Goal: Use online tool/utility: Utilize a website feature to perform a specific function

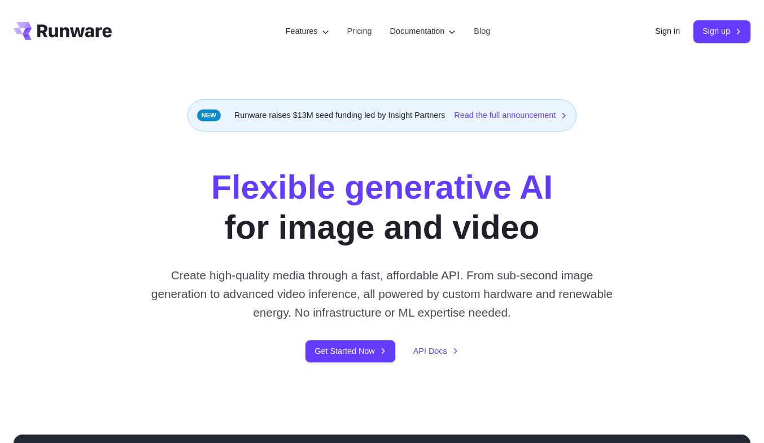
click at [660, 39] on div "Sign in Sign up" at bounding box center [702, 31] width 95 height 22
click at [655, 33] on link "Sign in" at bounding box center [667, 31] width 25 height 13
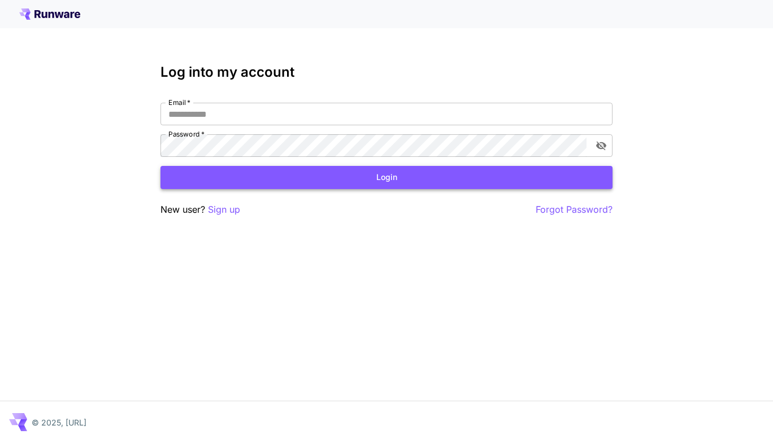
type input "**********"
click at [234, 176] on button "Login" at bounding box center [386, 177] width 452 height 23
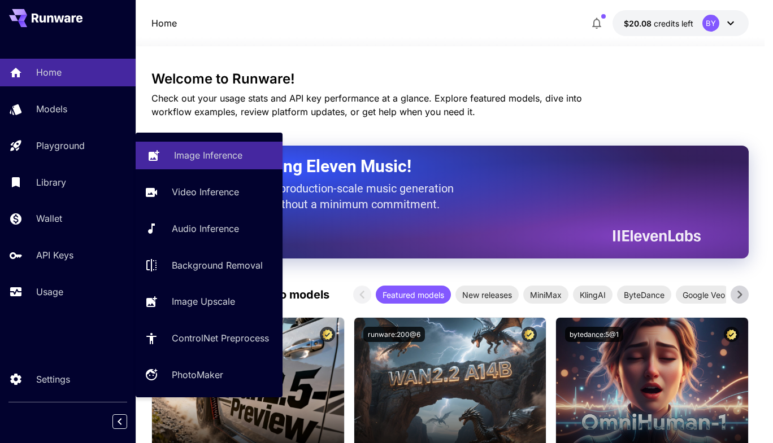
click at [174, 161] on p "Image Inference" at bounding box center [208, 156] width 68 height 14
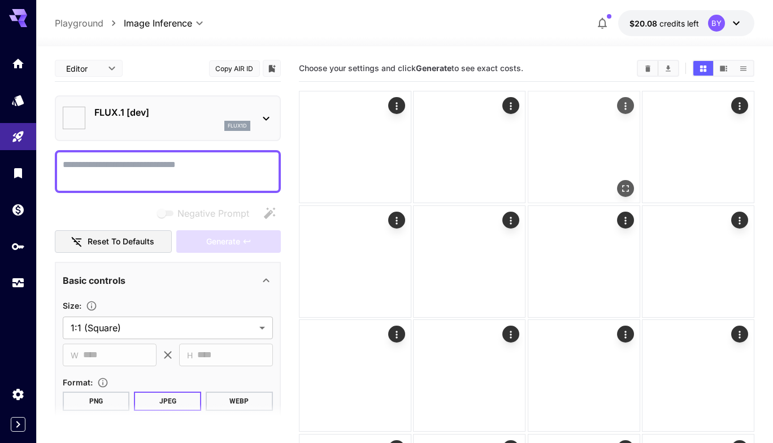
type input "**********"
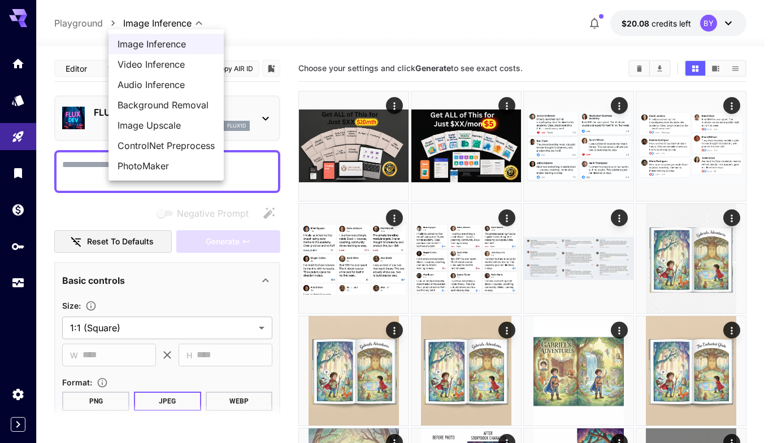
click at [18, 134] on div at bounding box center [386, 221] width 773 height 443
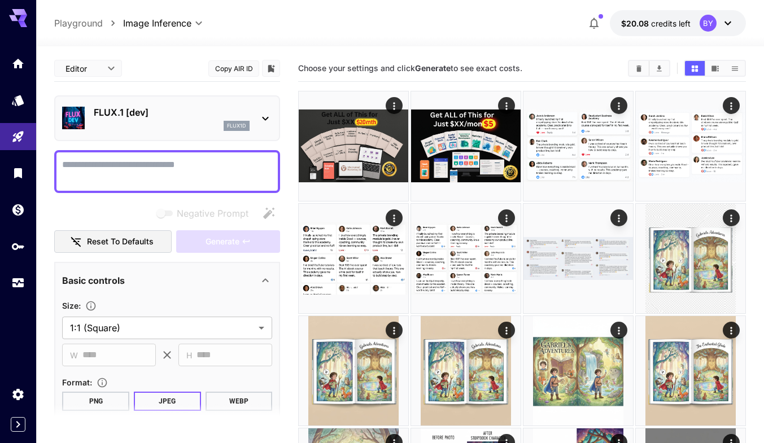
click at [722, 21] on icon at bounding box center [728, 23] width 14 height 14
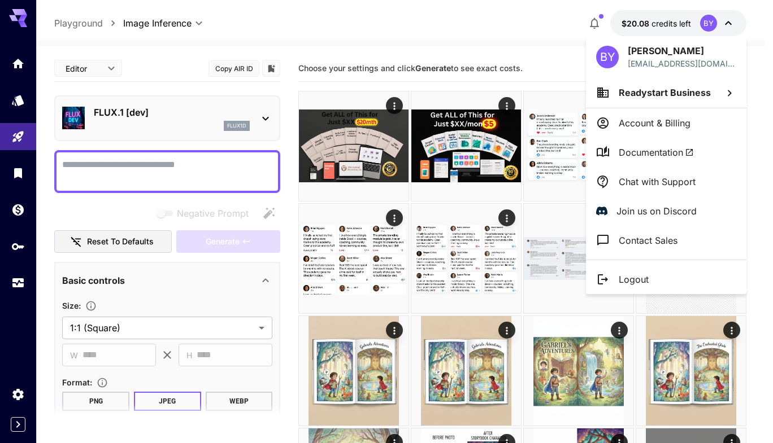
click at [626, 41] on div "BY Berni Youssef admin@readystartbusiness.com.au" at bounding box center [666, 56] width 160 height 41
click at [628, 31] on div at bounding box center [386, 221] width 773 height 443
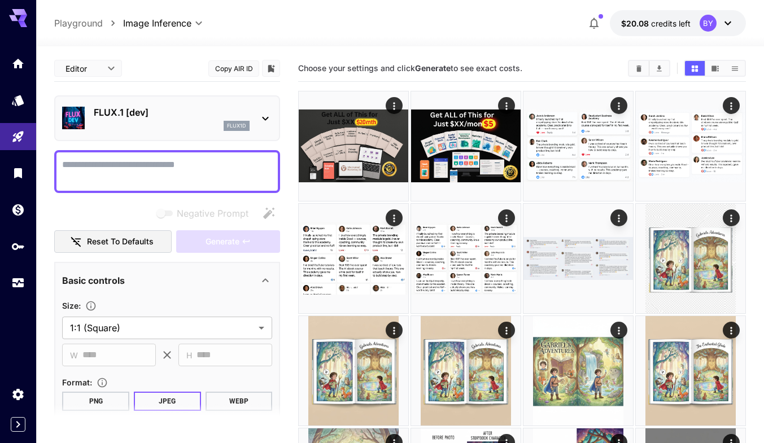
click at [411, 37] on div at bounding box center [400, 40] width 728 height 14
click at [21, 256] on link at bounding box center [18, 247] width 36 height 28
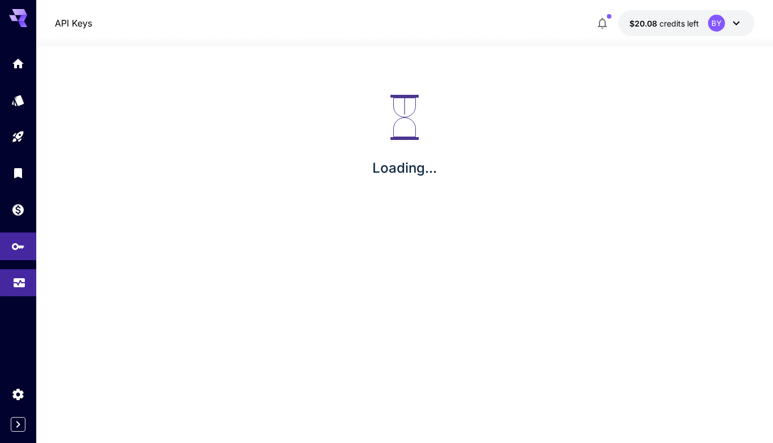
click at [21, 280] on icon "Usage" at bounding box center [19, 278] width 11 height 6
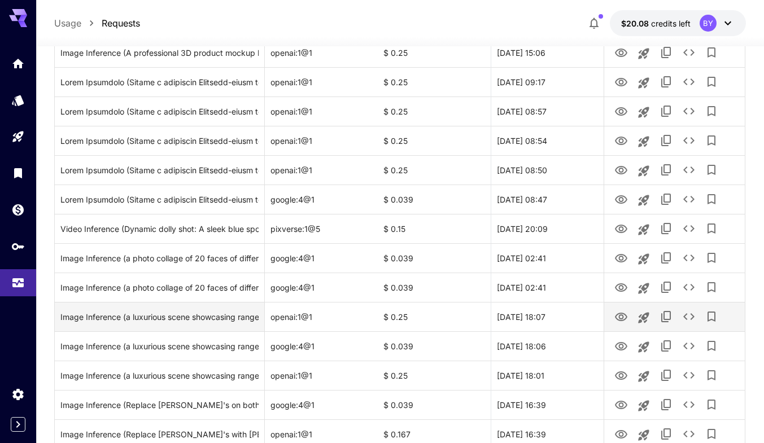
scroll to position [226, 0]
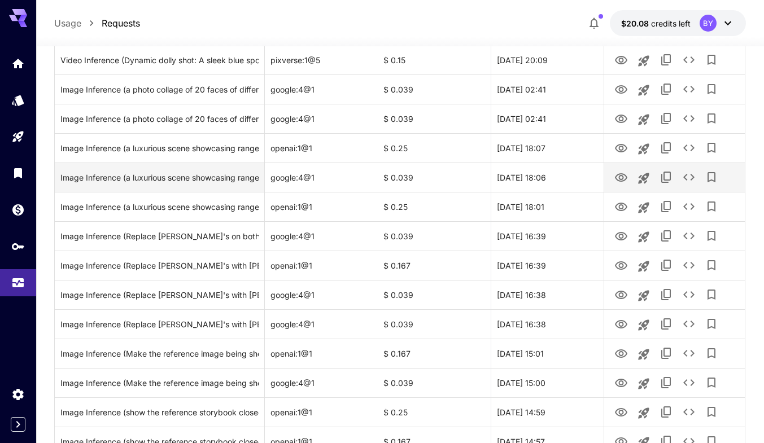
scroll to position [395, 0]
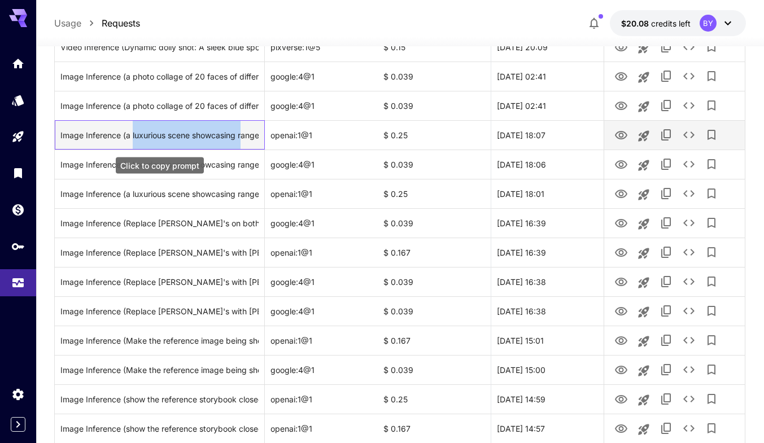
drag, startPoint x: 132, startPoint y: 133, endPoint x: 242, endPoint y: 129, distance: 109.6
click at [242, 129] on div "Image Inference (a luxurious scene showcasing range of candles in elegant black…" at bounding box center [159, 135] width 198 height 29
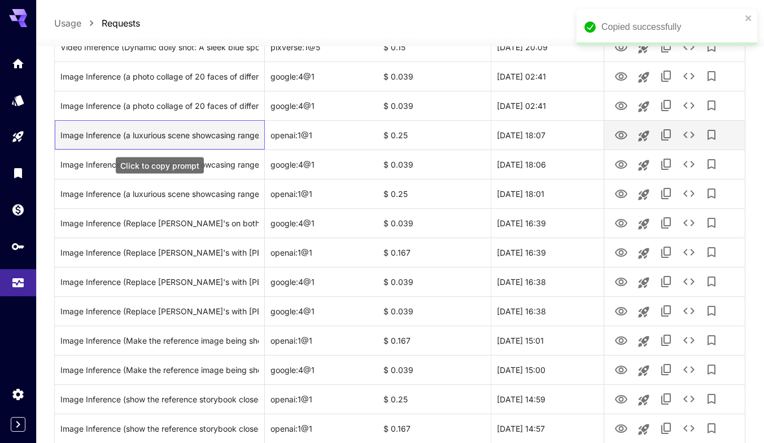
click at [244, 144] on div "Image Inference (a luxurious scene showcasing range of candles in elegant black…" at bounding box center [159, 135] width 198 height 29
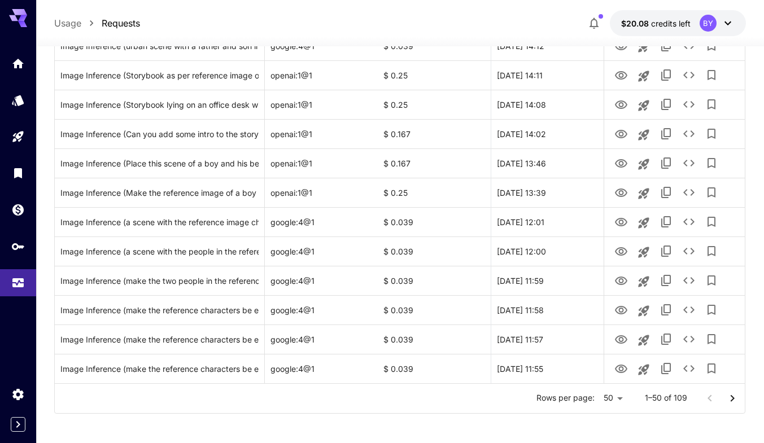
scroll to position [1311, 0]
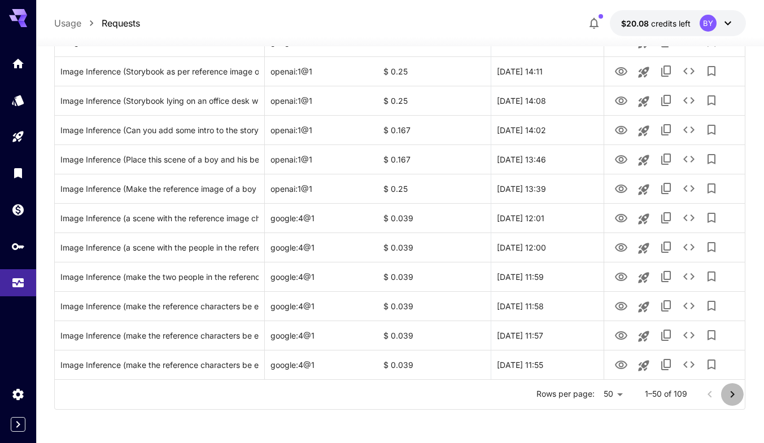
click at [731, 395] on icon "Go to next page" at bounding box center [733, 395] width 14 height 14
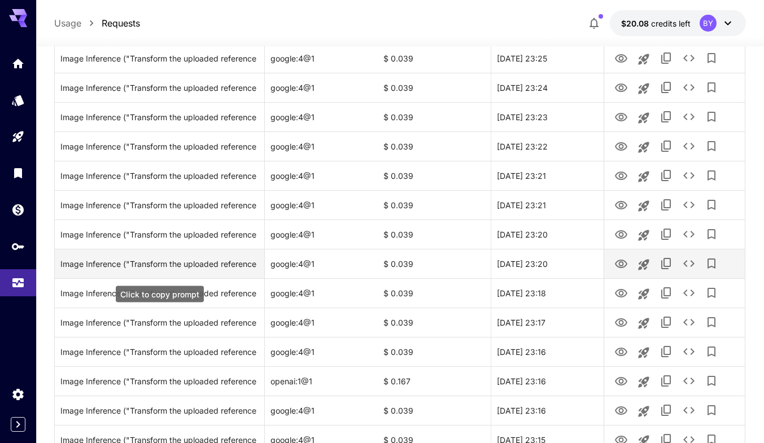
scroll to position [690, 0]
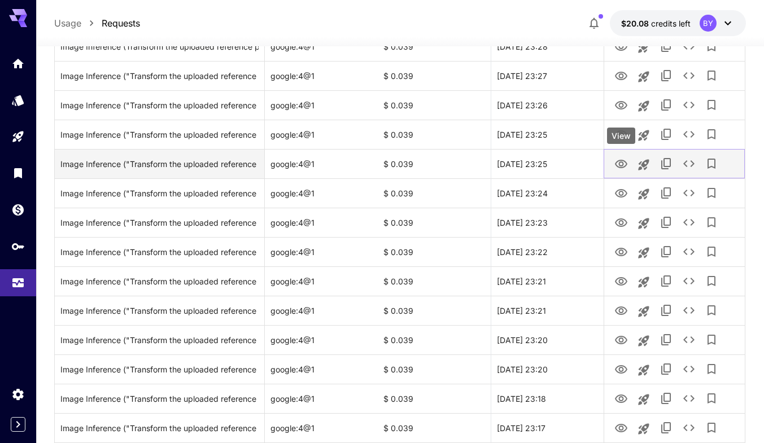
click at [625, 160] on icon "View" at bounding box center [621, 165] width 14 height 14
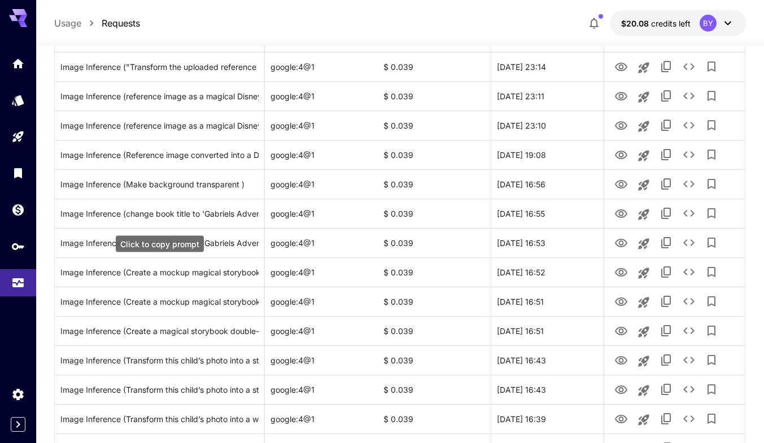
scroll to position [1311, 0]
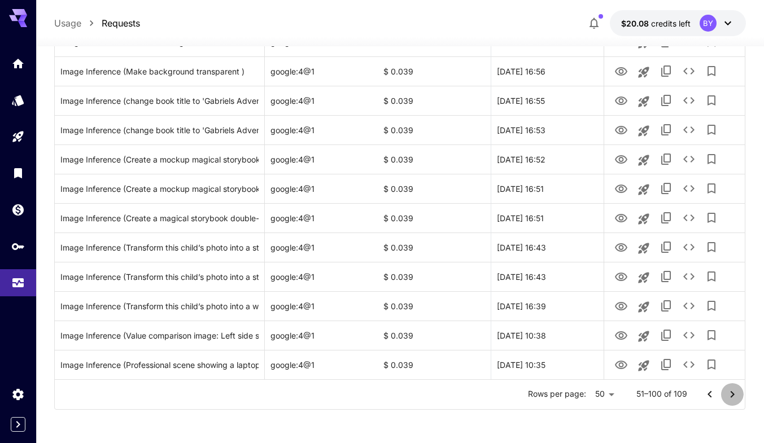
click at [738, 403] on button "Go to next page" at bounding box center [732, 394] width 23 height 23
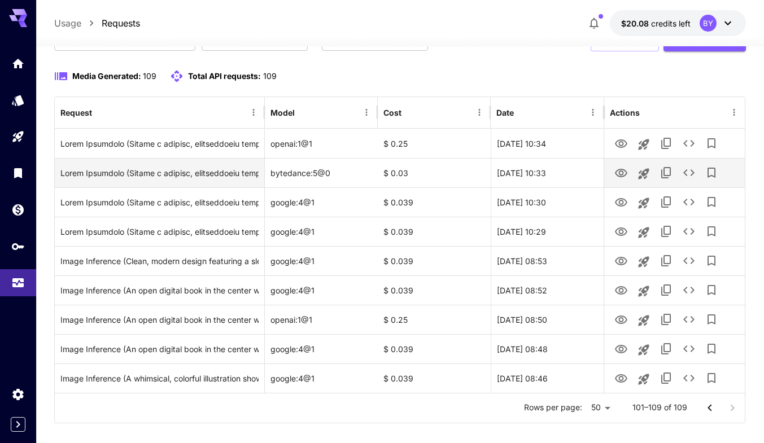
scroll to position [107, 0]
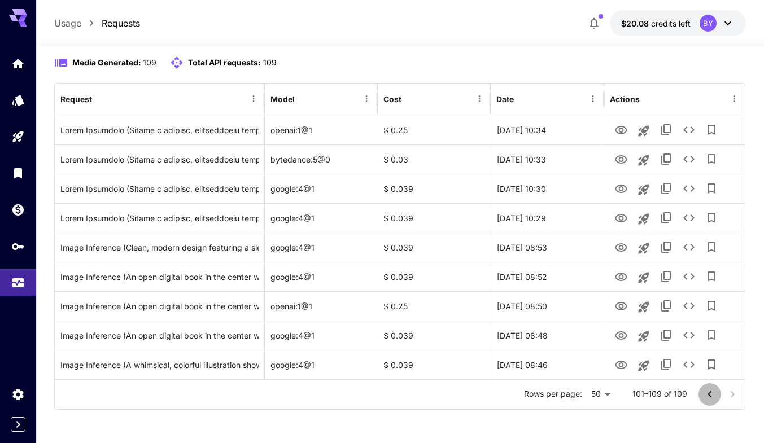
click at [708, 397] on icon "Go to previous page" at bounding box center [710, 395] width 14 height 14
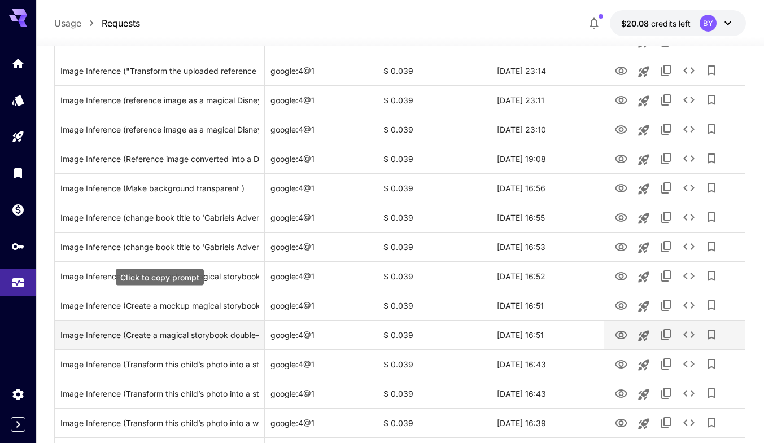
scroll to position [1243, 0]
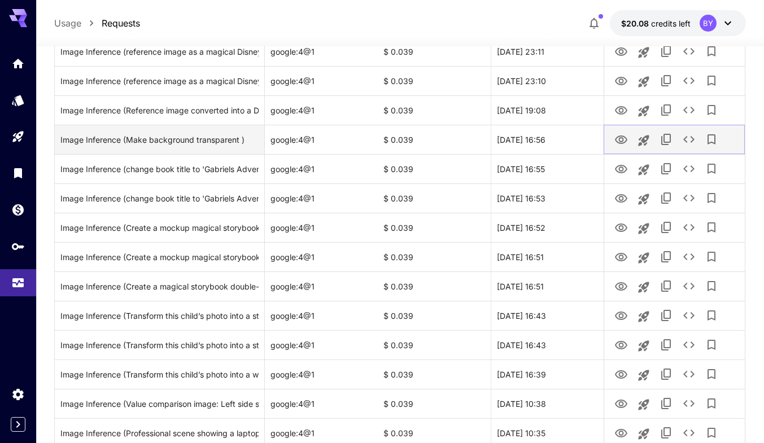
click at [622, 137] on icon "View" at bounding box center [621, 140] width 14 height 14
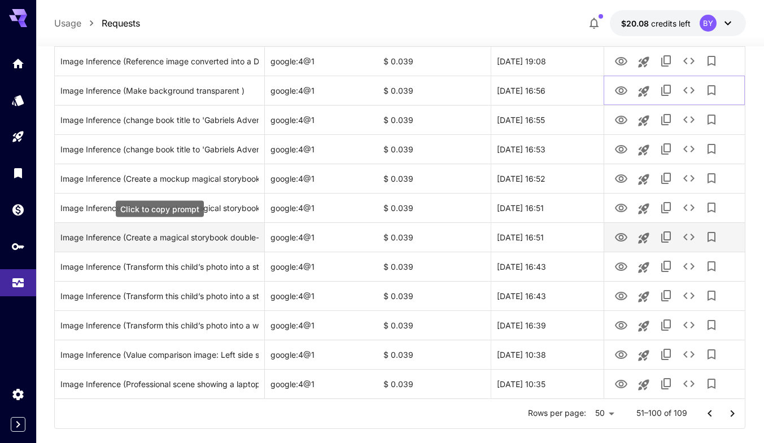
scroll to position [1311, 0]
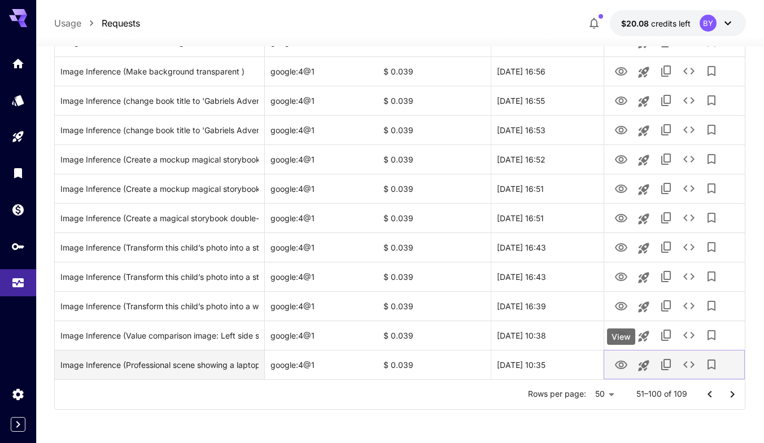
click at [625, 364] on icon "View" at bounding box center [621, 366] width 14 height 14
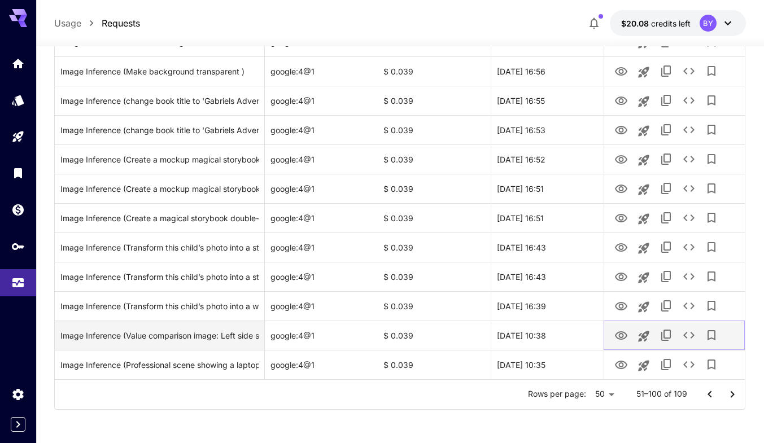
click at [613, 330] on button "View" at bounding box center [621, 335] width 23 height 23
click at [614, 330] on icon "View" at bounding box center [621, 336] width 14 height 14
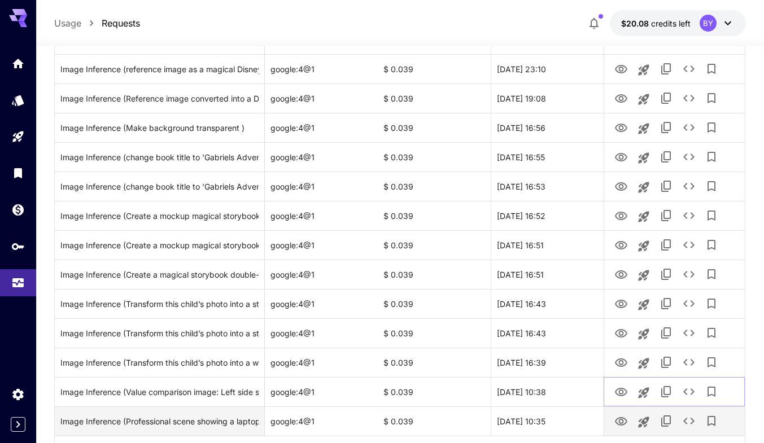
scroll to position [1198, 0]
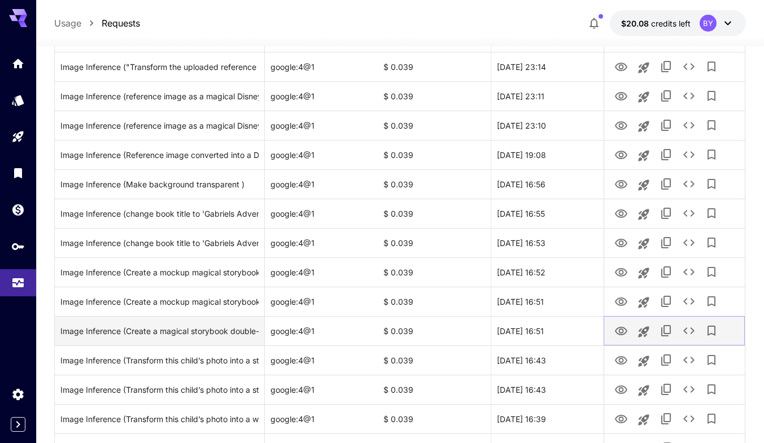
click at [617, 332] on icon "View" at bounding box center [621, 331] width 12 height 8
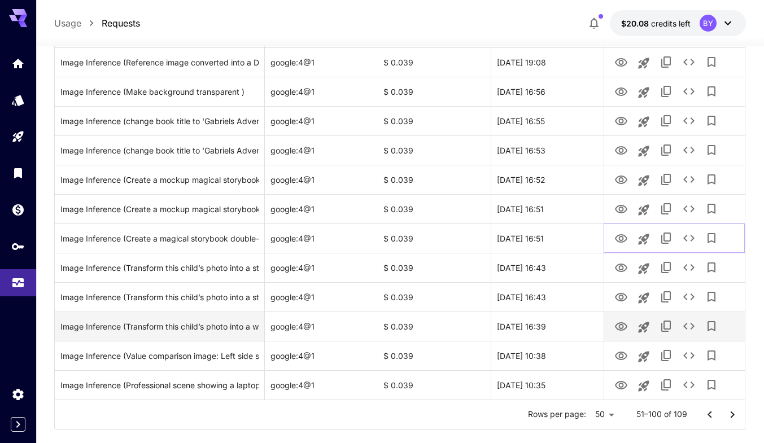
scroll to position [1311, 0]
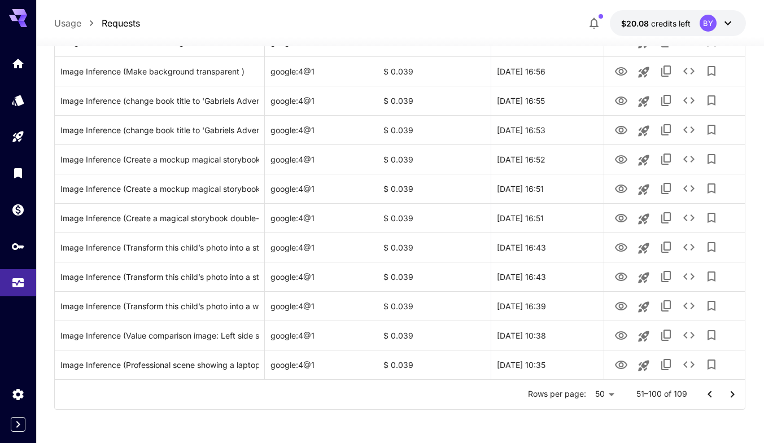
click at [708, 396] on icon "Go to previous page" at bounding box center [710, 395] width 14 height 14
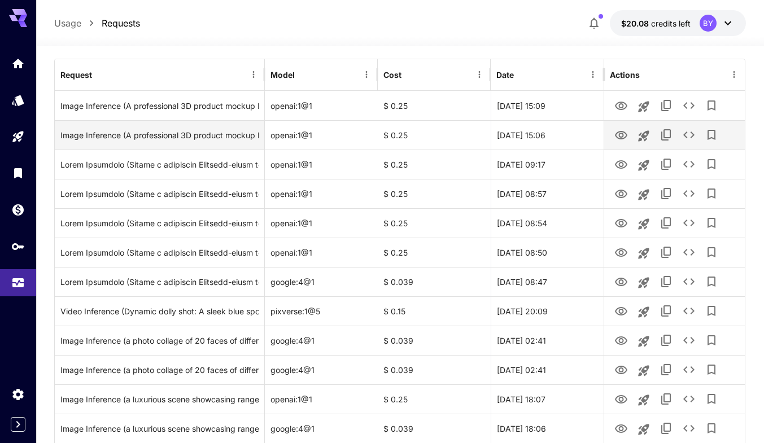
scroll to position [0, 0]
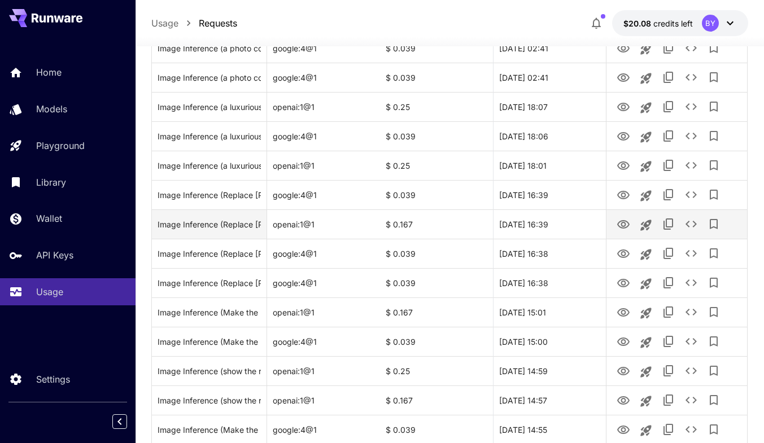
scroll to position [508, 0]
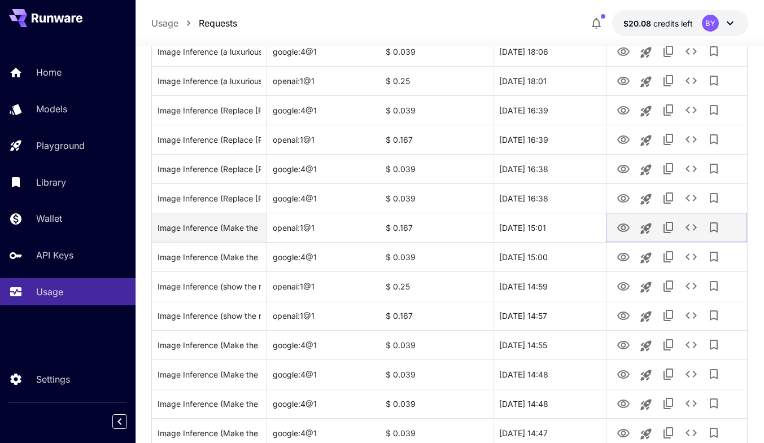
click at [624, 235] on icon "View" at bounding box center [624, 228] width 14 height 14
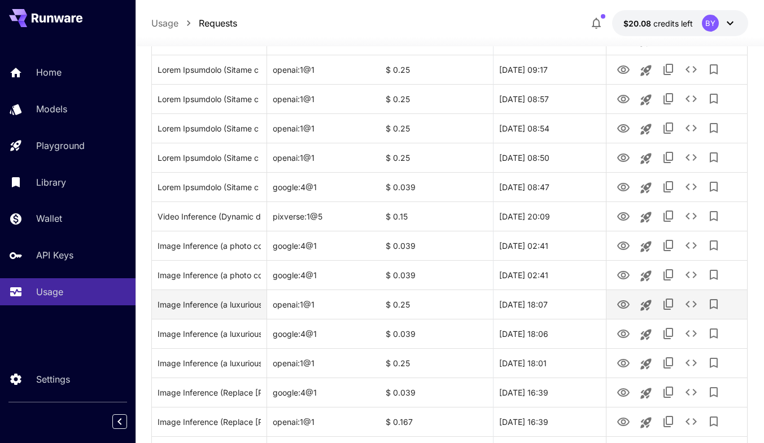
scroll to position [169, 0]
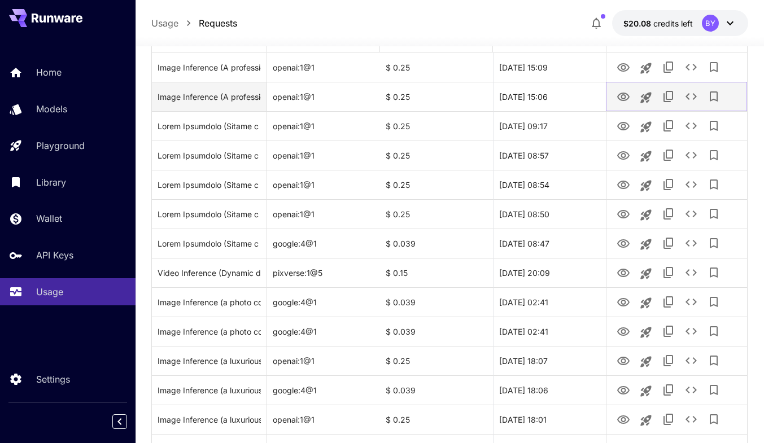
click at [624, 101] on icon "View" at bounding box center [623, 97] width 12 height 8
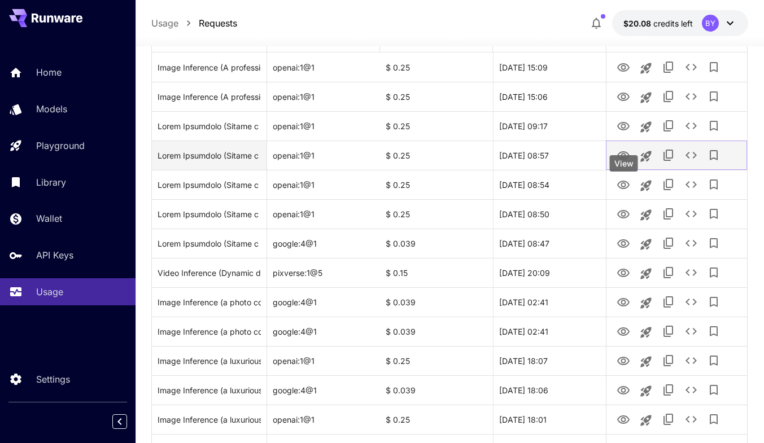
click at [620, 160] on icon "View" at bounding box center [623, 155] width 12 height 8
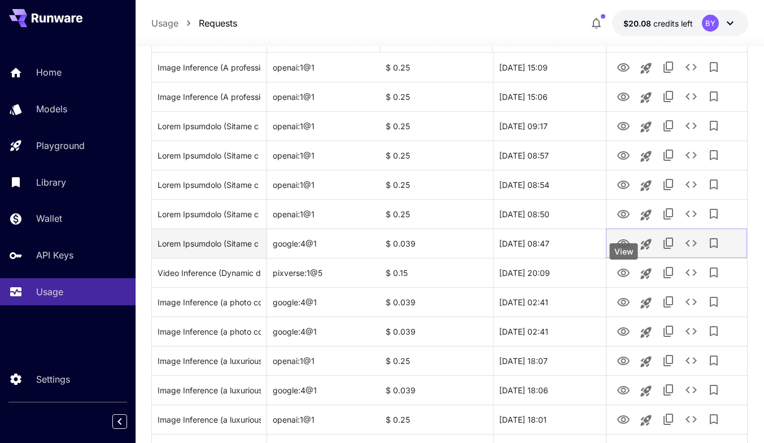
click at [627, 248] on icon "View" at bounding box center [623, 243] width 12 height 8
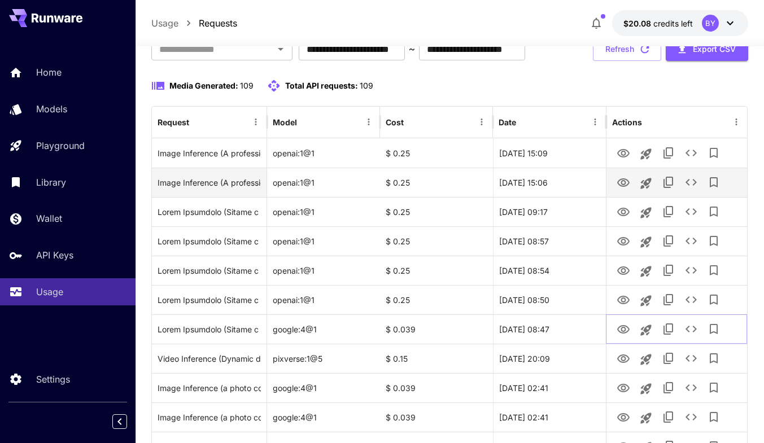
scroll to position [0, 0]
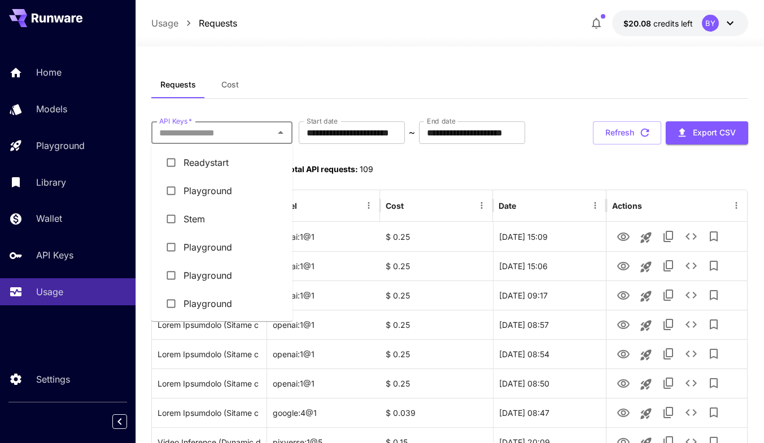
click at [210, 128] on input "API Keys   *" at bounding box center [213, 133] width 116 height 16
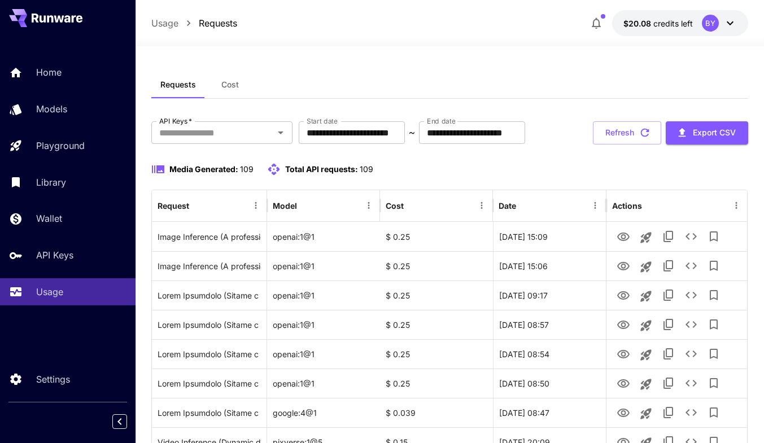
click at [342, 145] on div "**********" at bounding box center [449, 132] width 597 height 23
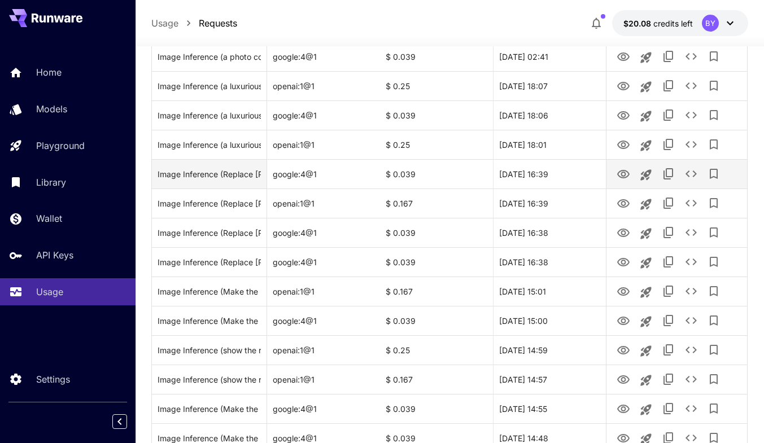
scroll to position [508, 0]
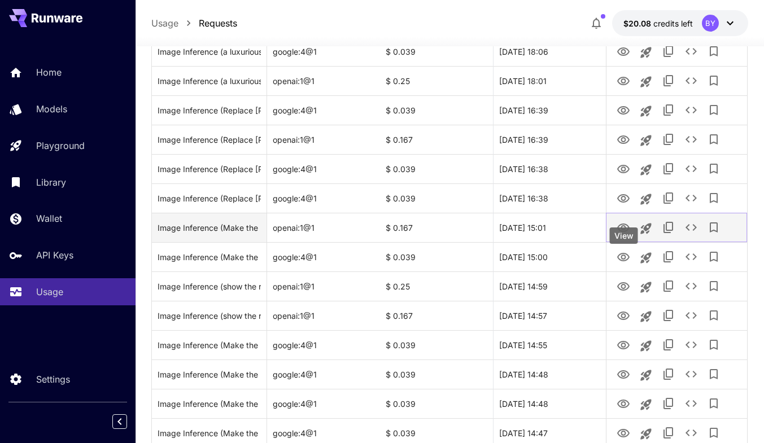
click at [627, 232] on icon "View" at bounding box center [623, 228] width 12 height 8
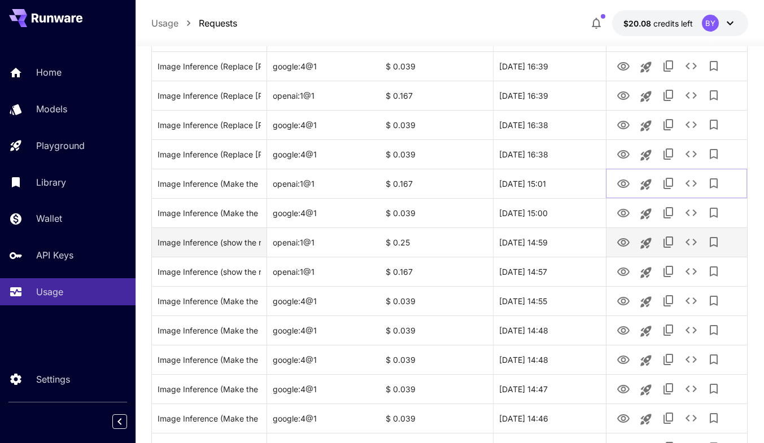
scroll to position [565, 0]
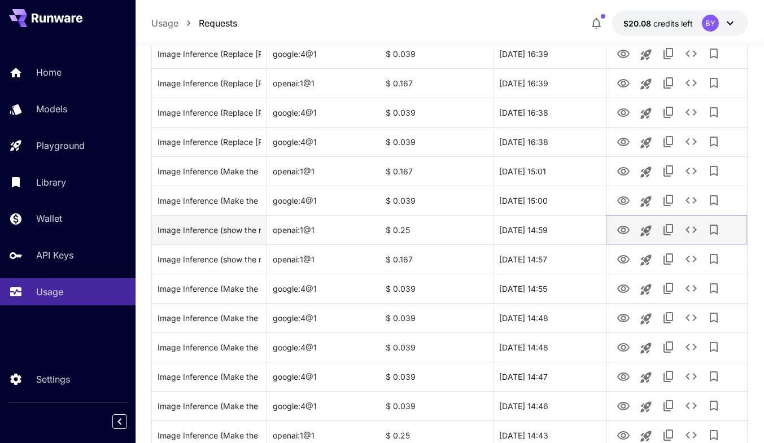
click at [618, 234] on icon "View" at bounding box center [623, 230] width 12 height 8
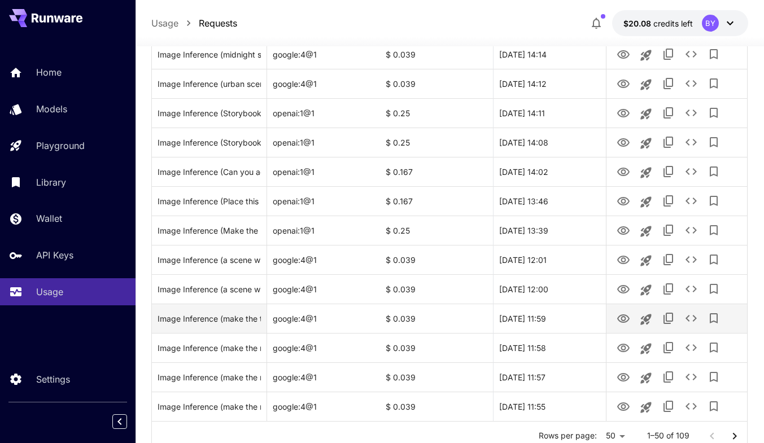
scroll to position [1299, 0]
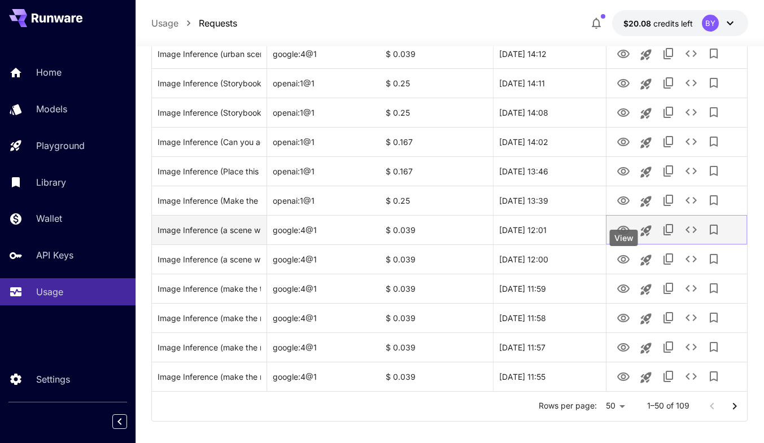
click at [625, 234] on icon "View" at bounding box center [623, 230] width 12 height 8
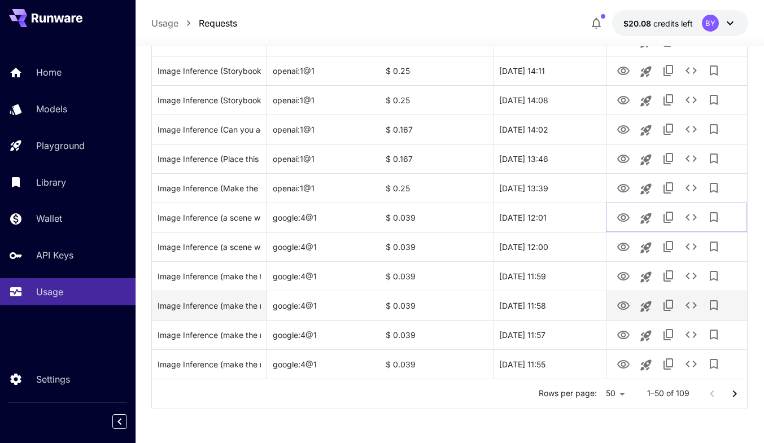
scroll to position [1347, 0]
click at [622, 304] on icon "View" at bounding box center [624, 306] width 14 height 14
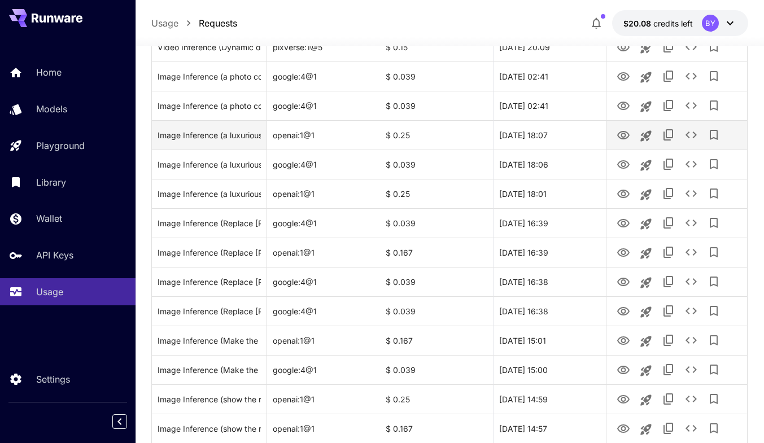
scroll to position [339, 0]
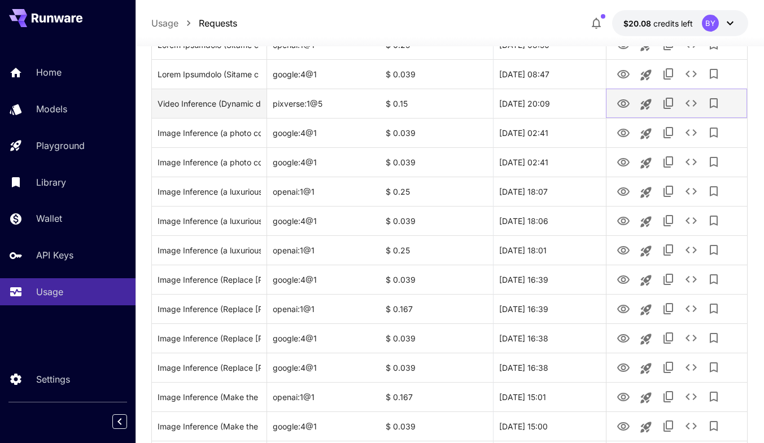
click at [624, 111] on icon "View" at bounding box center [624, 104] width 14 height 14
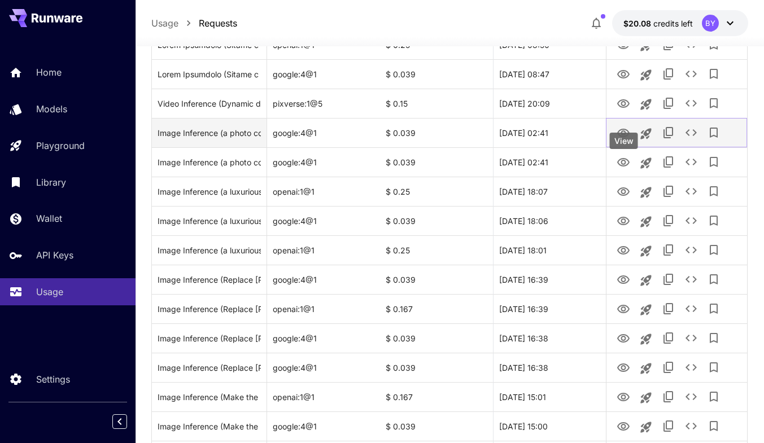
click at [623, 137] on icon "View" at bounding box center [623, 133] width 12 height 8
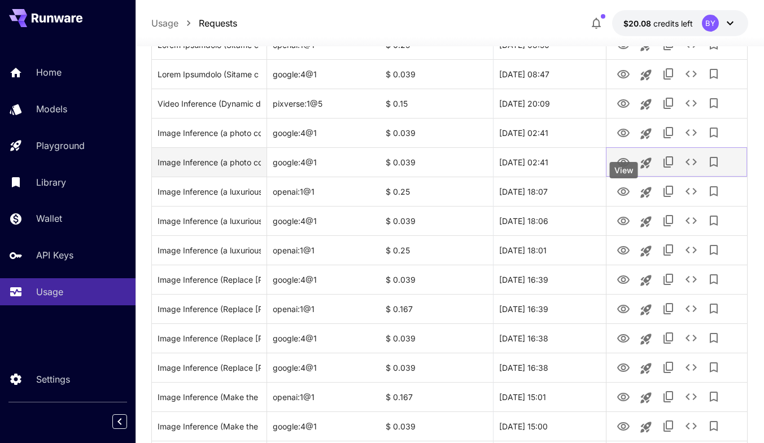
click at [623, 169] on icon "View" at bounding box center [624, 163] width 14 height 14
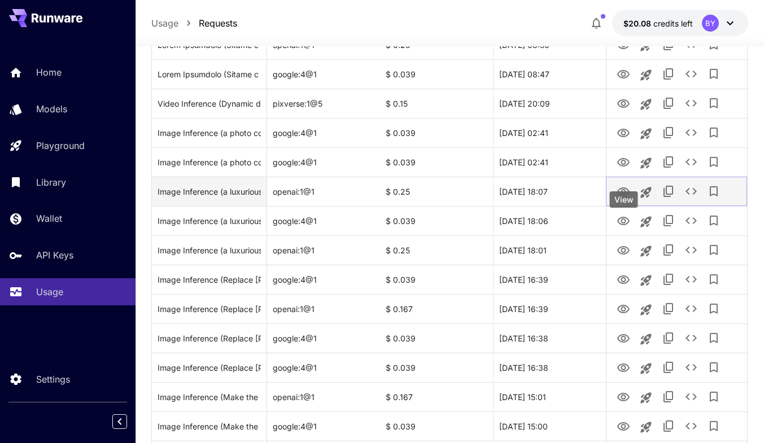
click at [619, 199] on icon "View" at bounding box center [624, 192] width 14 height 14
click at [651, 199] on icon "Launch in playground" at bounding box center [646, 193] width 14 height 14
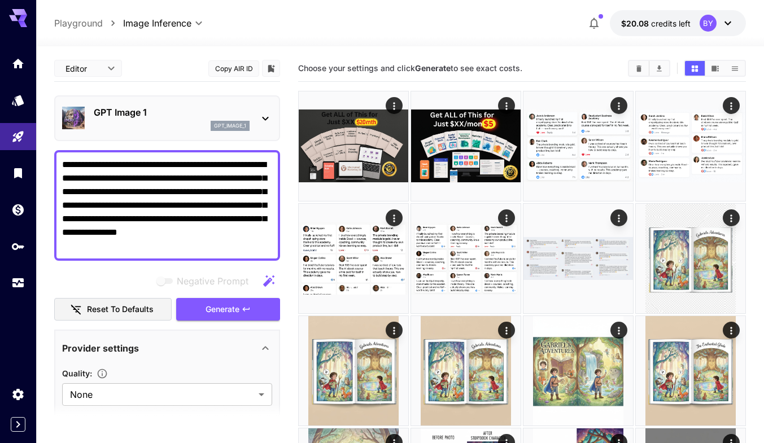
scroll to position [56, 0]
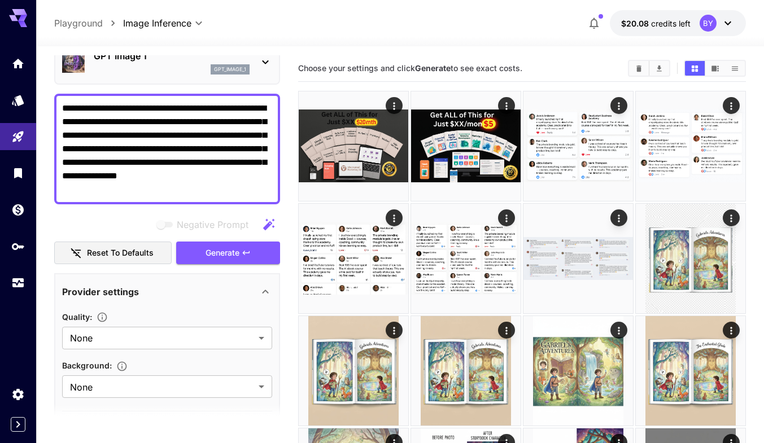
click at [102, 121] on textarea "**********" at bounding box center [167, 149] width 210 height 95
click at [210, 150] on textarea "**********" at bounding box center [167, 149] width 210 height 95
click at [91, 122] on textarea "**********" at bounding box center [167, 149] width 210 height 95
click at [206, 149] on textarea "**********" at bounding box center [167, 149] width 210 height 95
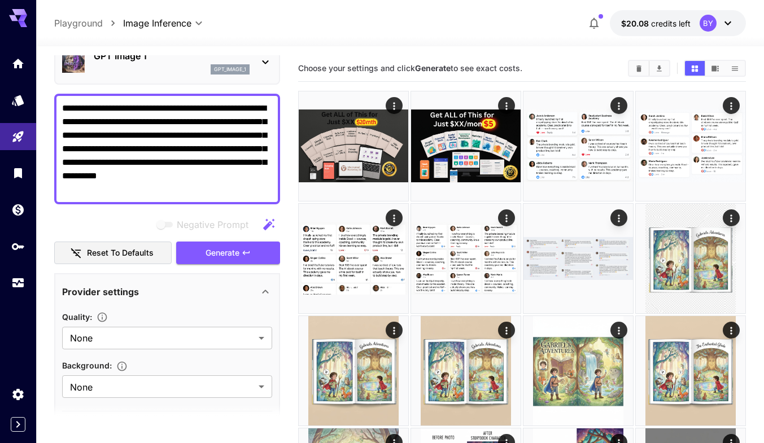
click at [211, 149] on textarea "**********" at bounding box center [167, 149] width 210 height 95
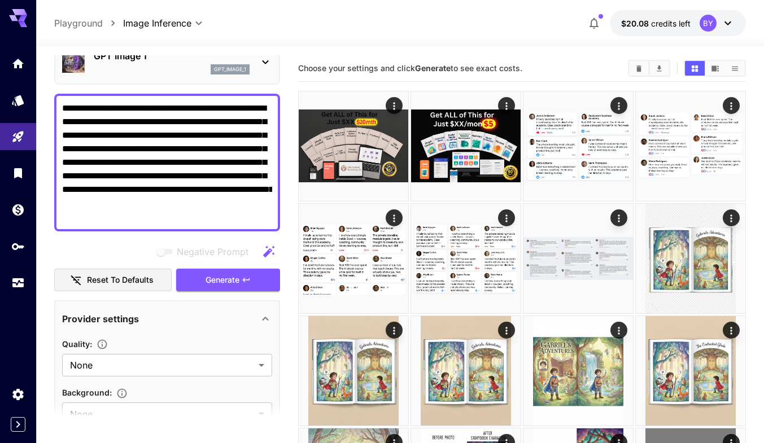
drag, startPoint x: 251, startPoint y: 174, endPoint x: 143, endPoint y: 177, distance: 107.9
click at [143, 177] on textarea "**********" at bounding box center [167, 163] width 210 height 122
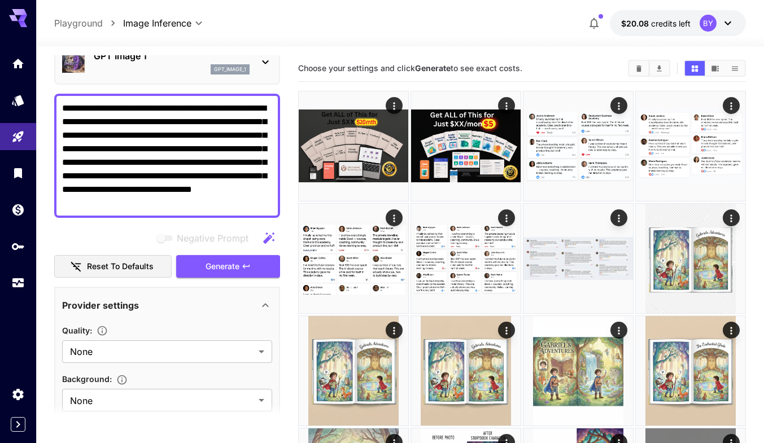
click at [250, 206] on textarea "**********" at bounding box center [167, 156] width 210 height 108
type textarea "**********"
click at [225, 272] on span "Generate" at bounding box center [223, 267] width 34 height 14
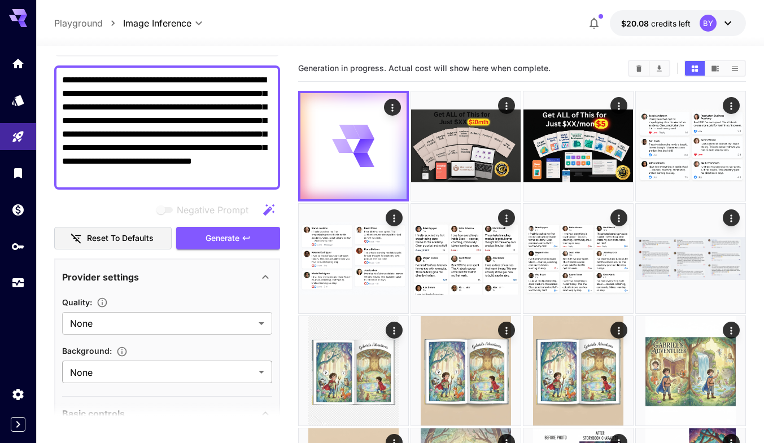
scroll to position [169, 0]
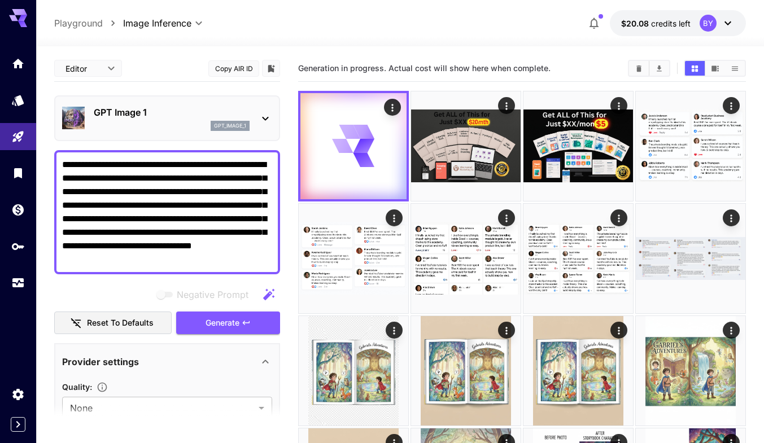
scroll to position [169, 0]
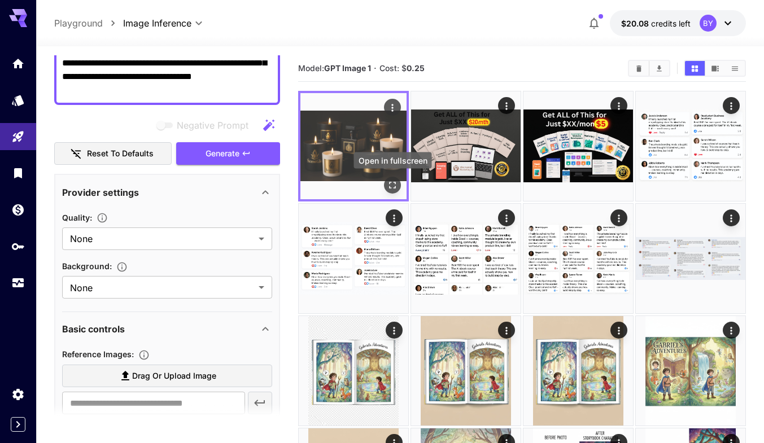
click at [389, 185] on icon "Open in fullscreen" at bounding box center [392, 185] width 11 height 11
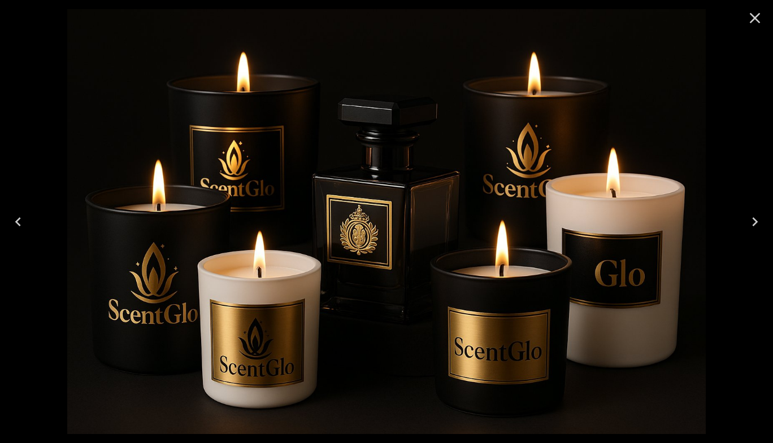
click at [755, 25] on icon "Close" at bounding box center [755, 18] width 18 height 18
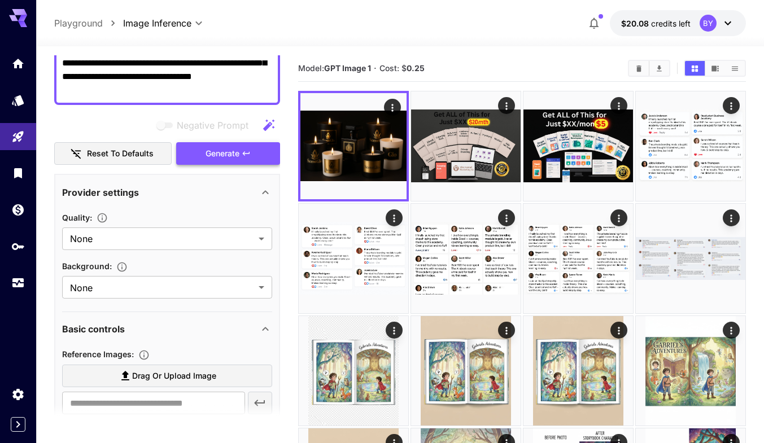
click at [229, 158] on span "Generate" at bounding box center [223, 154] width 34 height 14
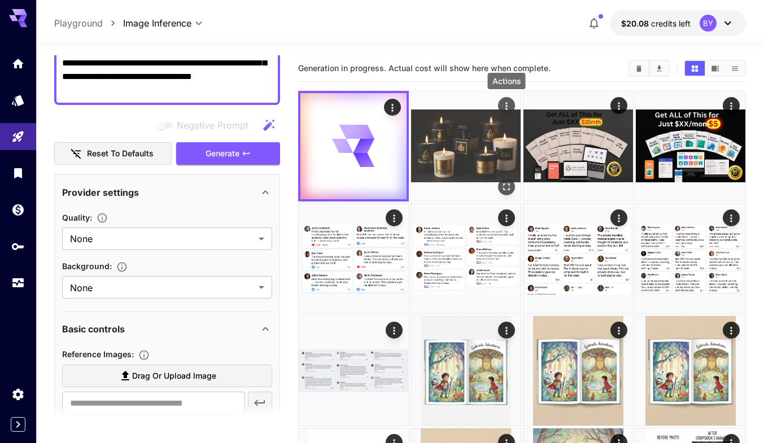
click at [501, 107] on icon "Actions" at bounding box center [506, 106] width 11 height 11
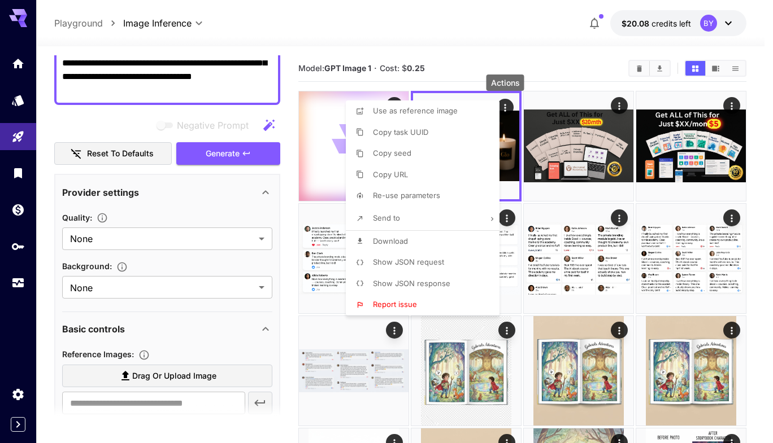
click at [454, 41] on div at bounding box center [386, 221] width 773 height 443
